Goal: Information Seeking & Learning: Find specific fact

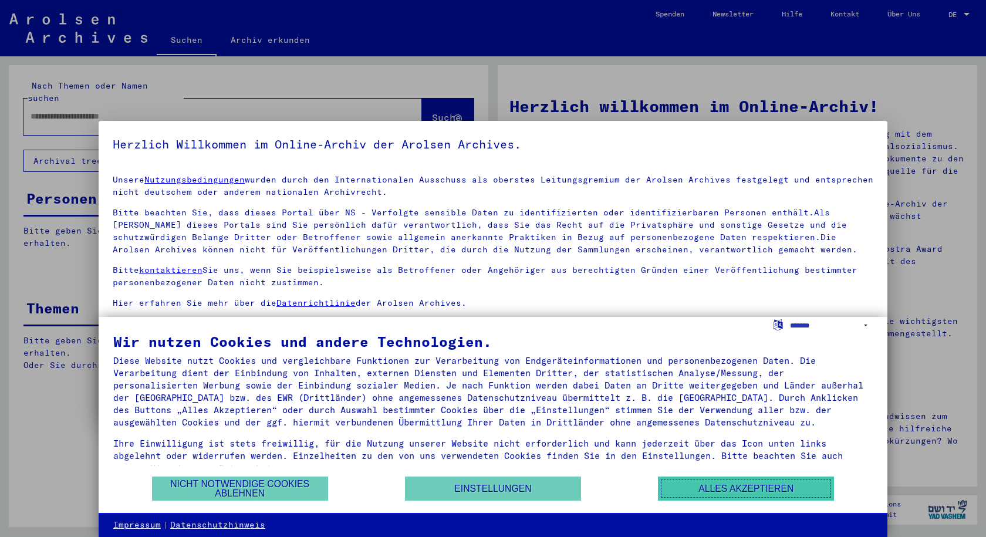
click at [732, 487] on button "Alles akzeptieren" at bounding box center [746, 489] width 176 height 24
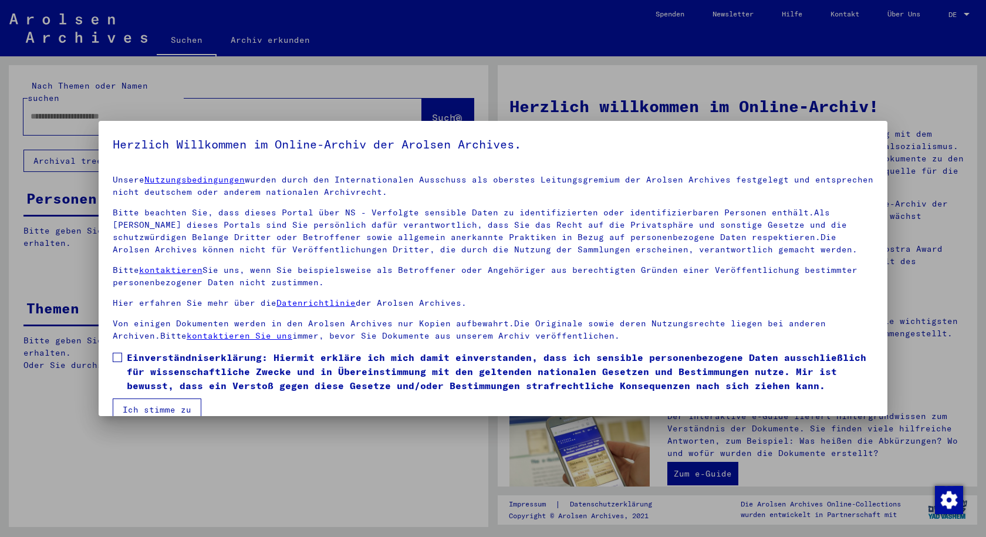
scroll to position [19, 0]
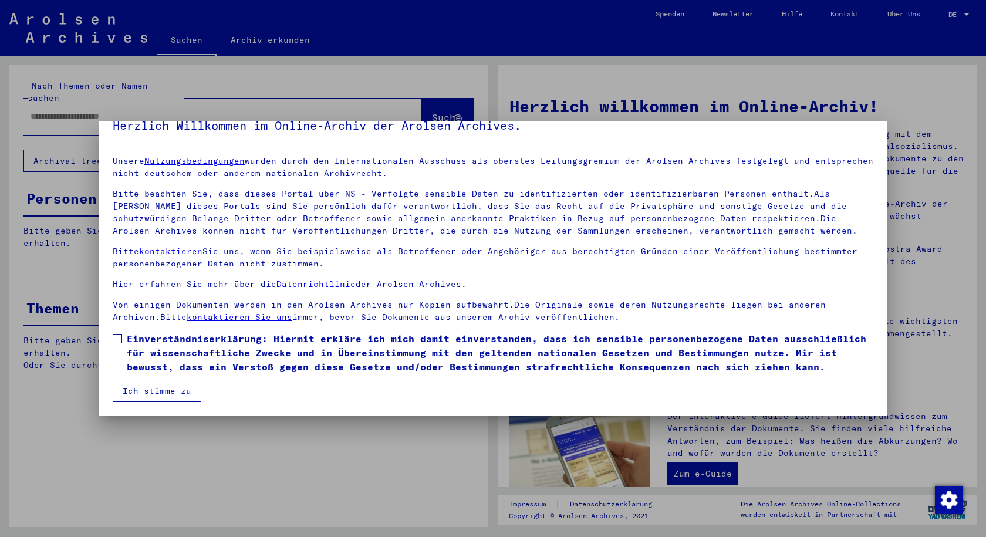
click at [130, 387] on button "Ich stimme zu" at bounding box center [157, 391] width 89 height 22
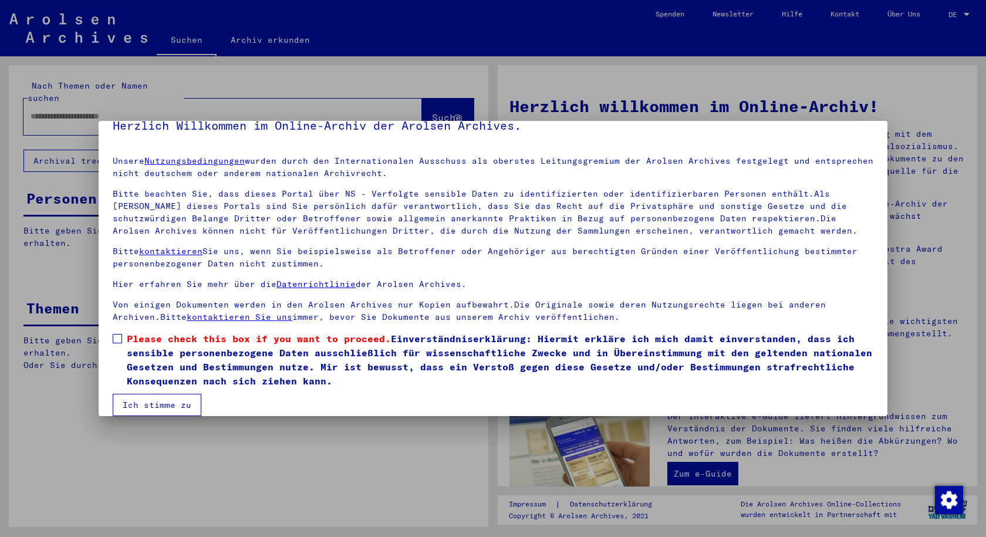
drag, startPoint x: 118, startPoint y: 337, endPoint x: 119, endPoint y: 343, distance: 6.6
click at [118, 338] on span at bounding box center [117, 338] width 9 height 9
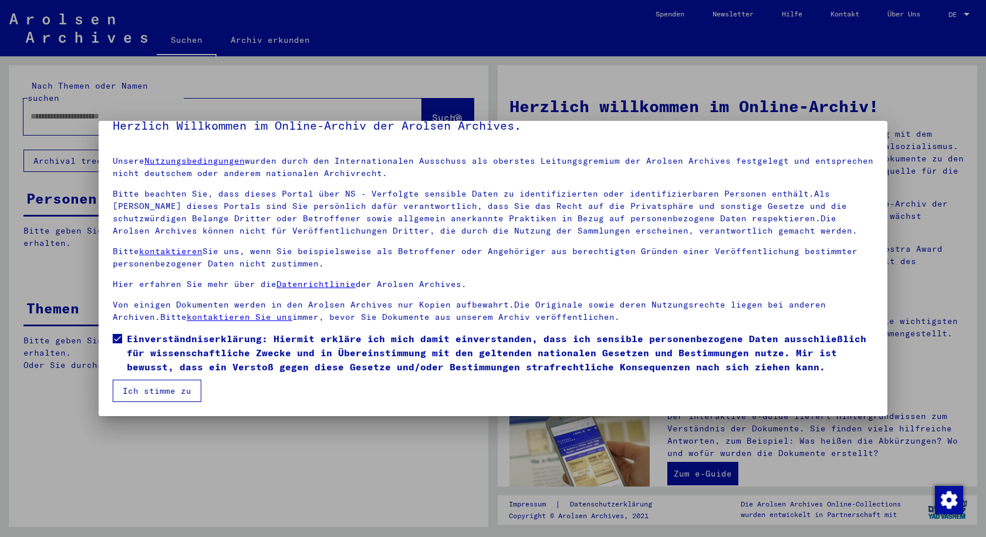
click at [174, 386] on button "Ich stimme zu" at bounding box center [157, 391] width 89 height 22
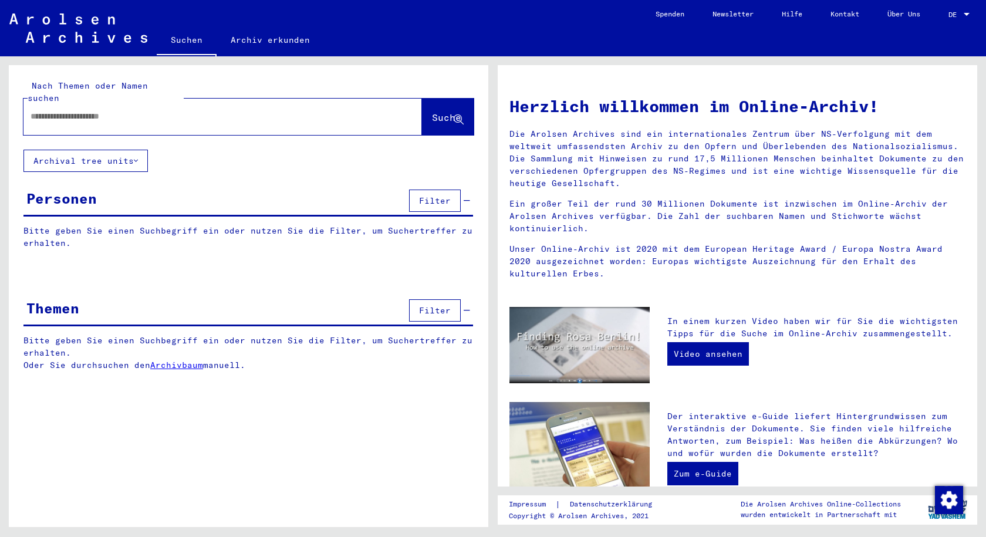
click at [437, 196] on span "Filter" at bounding box center [435, 201] width 32 height 11
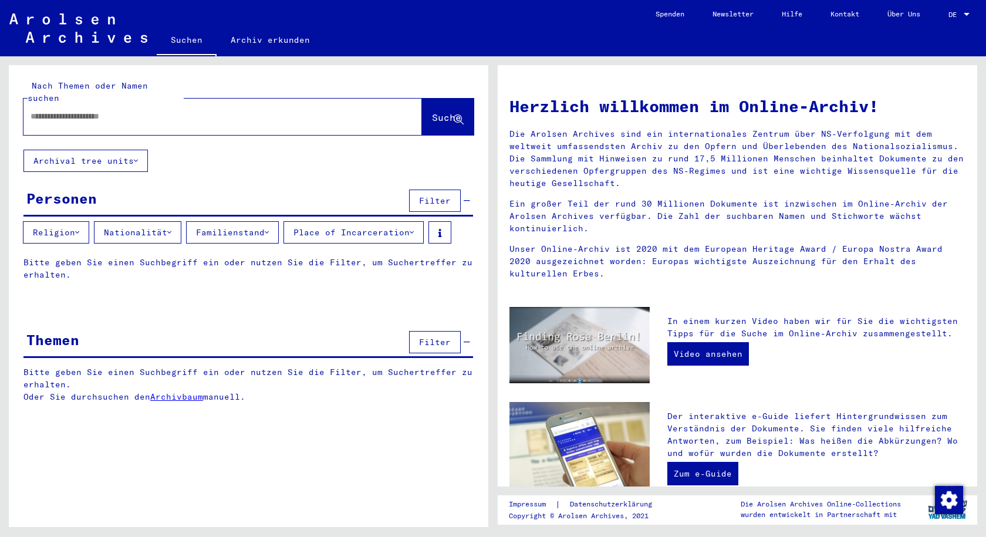
click at [375, 221] on button "Place of Incarceration" at bounding box center [354, 232] width 140 height 22
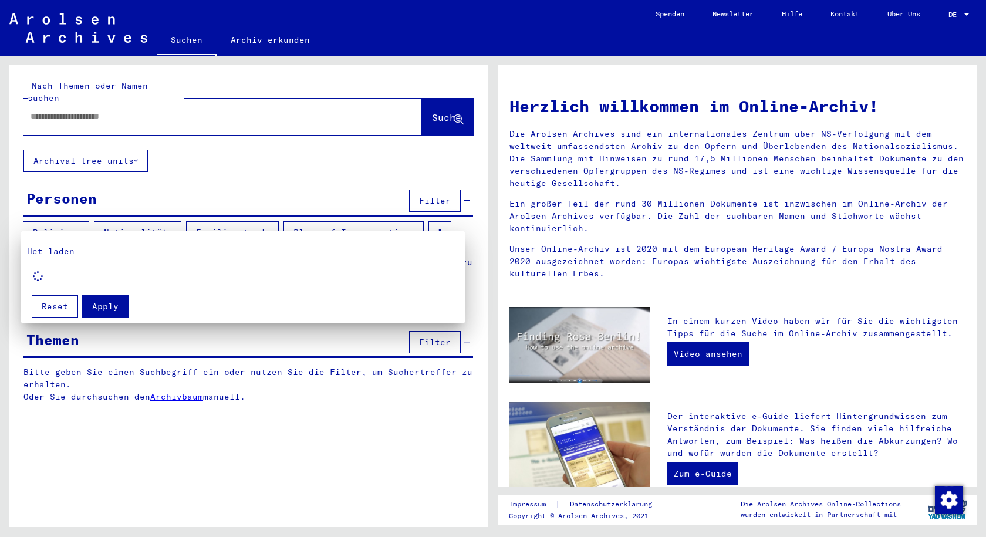
click at [376, 219] on div at bounding box center [493, 268] width 986 height 537
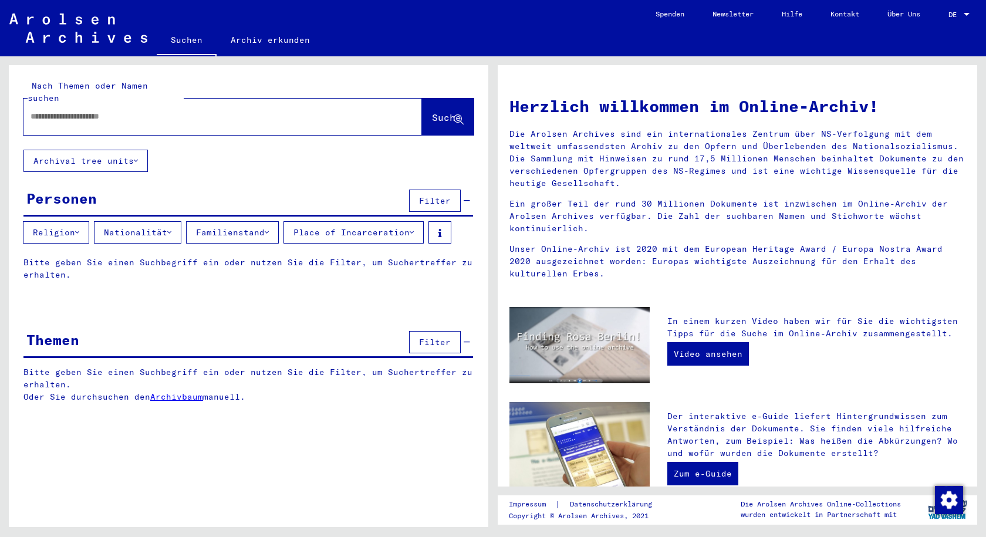
click at [100, 110] on input "text" at bounding box center [209, 116] width 356 height 12
click at [437, 112] on span "Suche" at bounding box center [446, 118] width 29 height 12
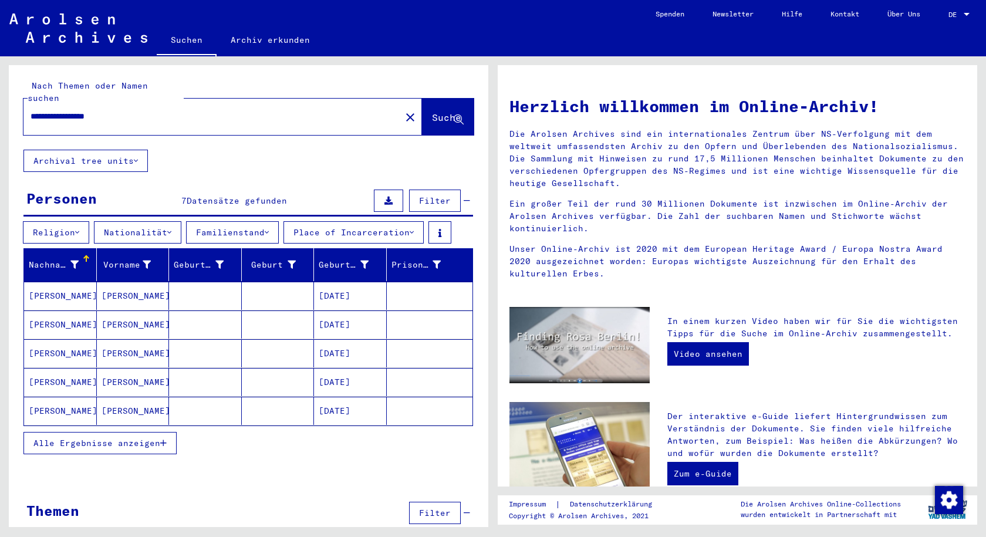
click at [340, 343] on mat-cell "[DATE]" at bounding box center [350, 353] width 73 height 28
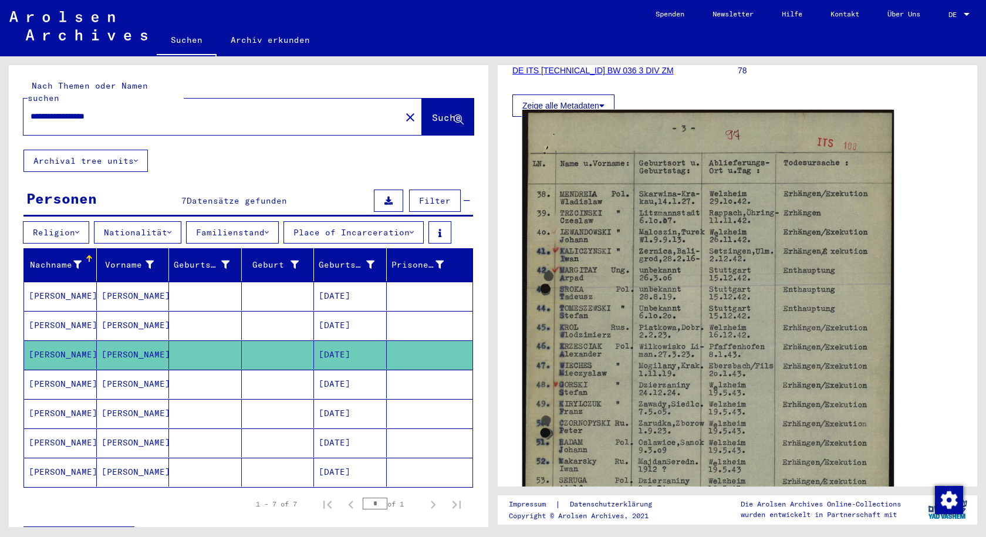
scroll to position [176, 0]
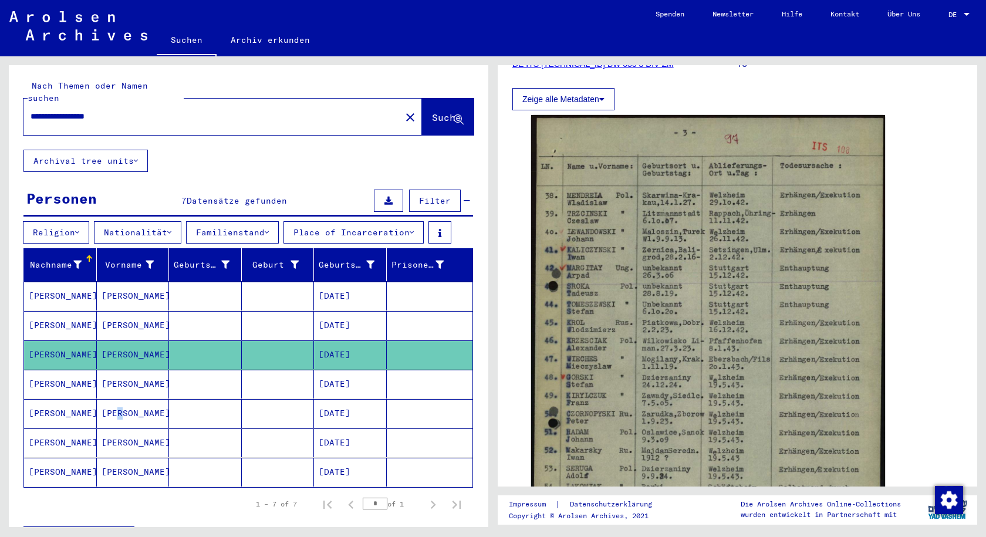
click at [113, 402] on mat-cell "[PERSON_NAME]" at bounding box center [133, 413] width 73 height 29
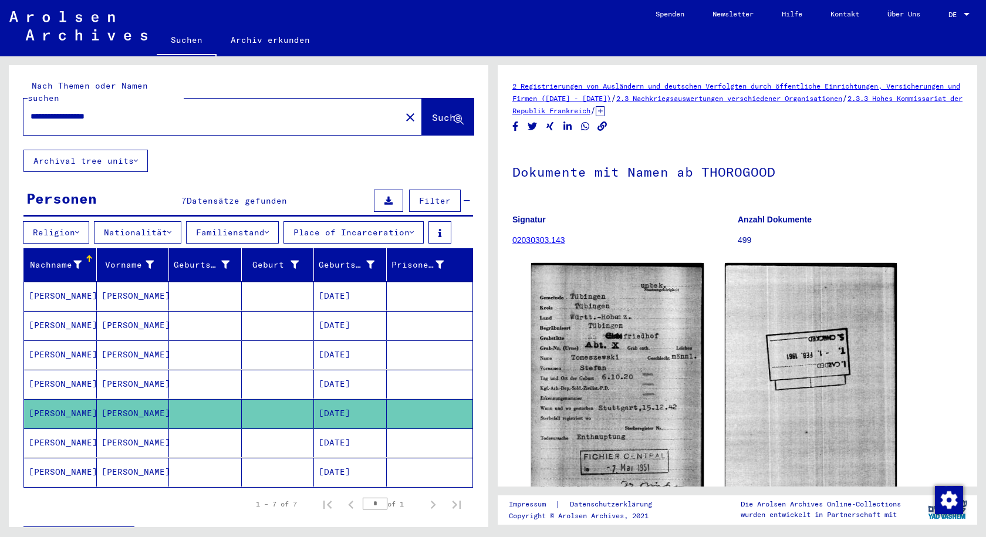
click at [111, 461] on mat-cell "[PERSON_NAME]" at bounding box center [133, 472] width 73 height 29
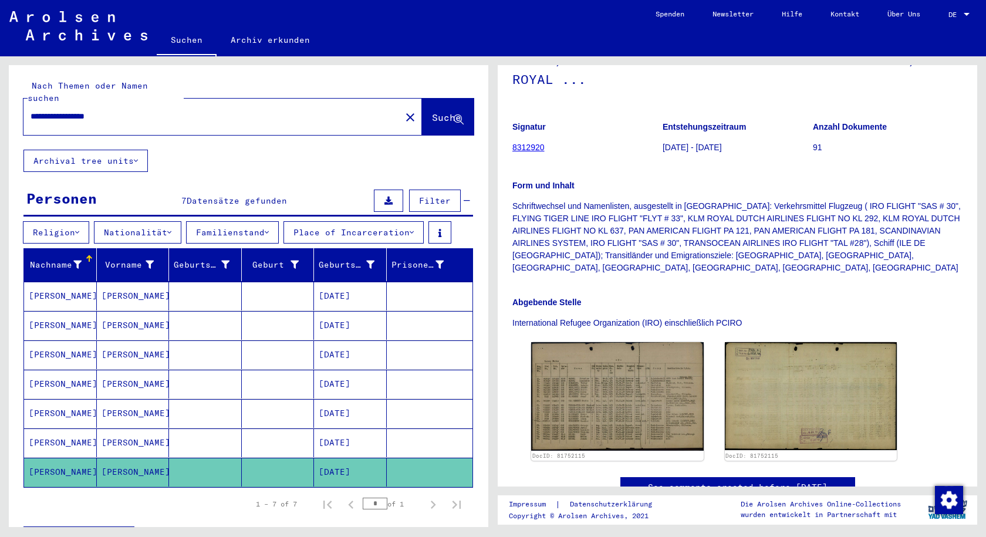
scroll to position [176, 0]
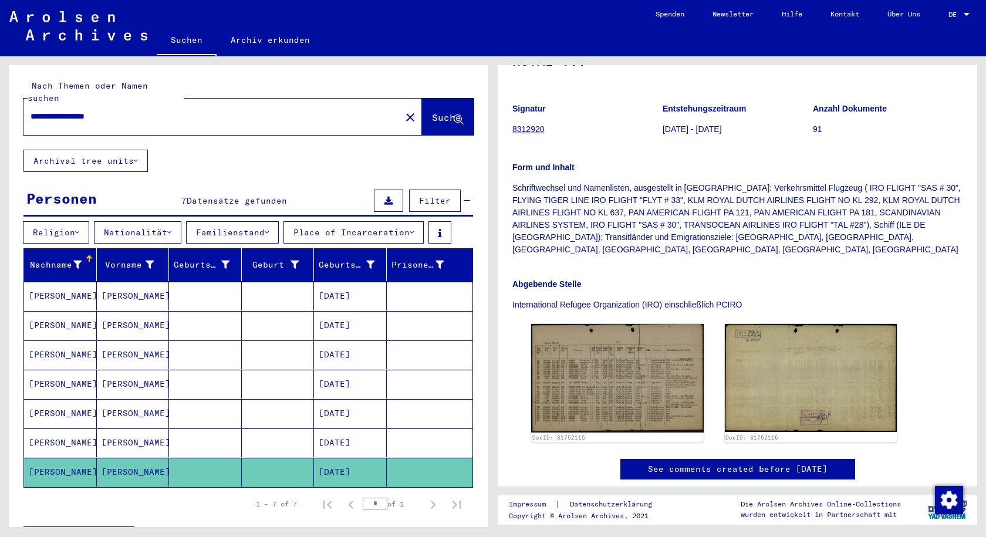
click at [91, 110] on input "**********" at bounding box center [212, 116] width 363 height 12
click at [432, 112] on span "Suche" at bounding box center [446, 118] width 29 height 12
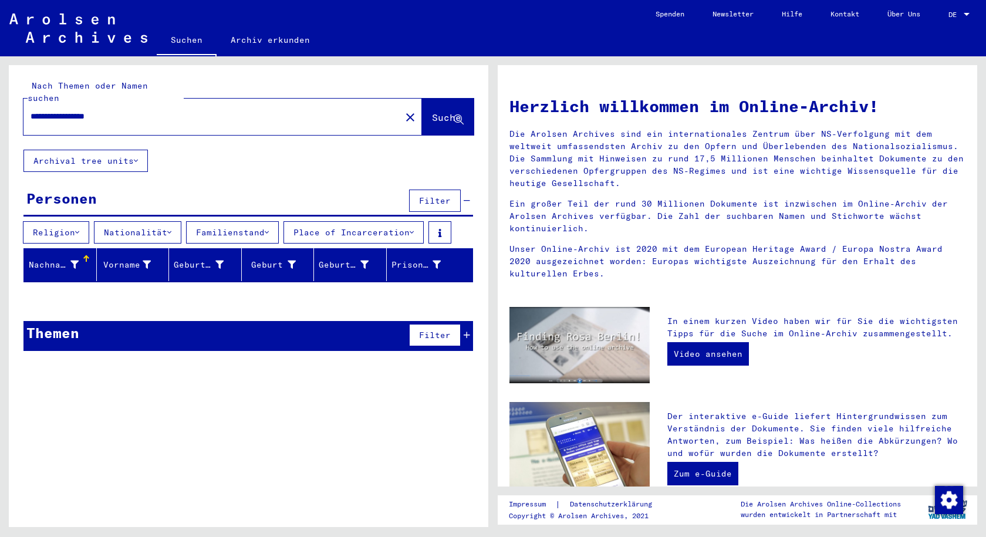
click at [86, 110] on input "**********" at bounding box center [209, 116] width 356 height 12
click at [93, 110] on input "**********" at bounding box center [209, 116] width 356 height 12
type input "**********"
click at [434, 112] on span "Suche" at bounding box center [446, 118] width 29 height 12
